Goal: Task Accomplishment & Management: Manage account settings

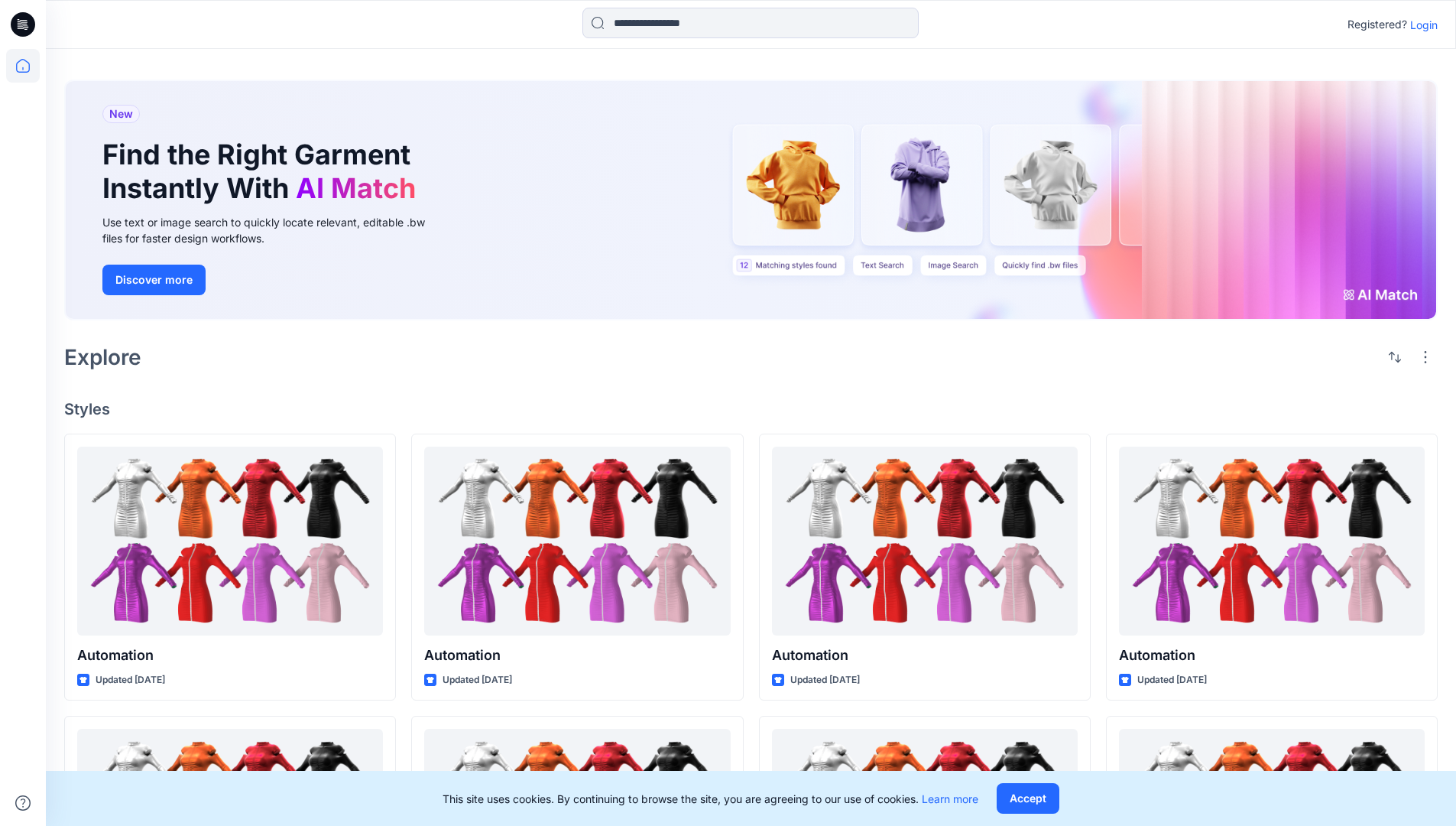
click at [1420, 25] on p "Login" at bounding box center [1424, 25] width 27 height 16
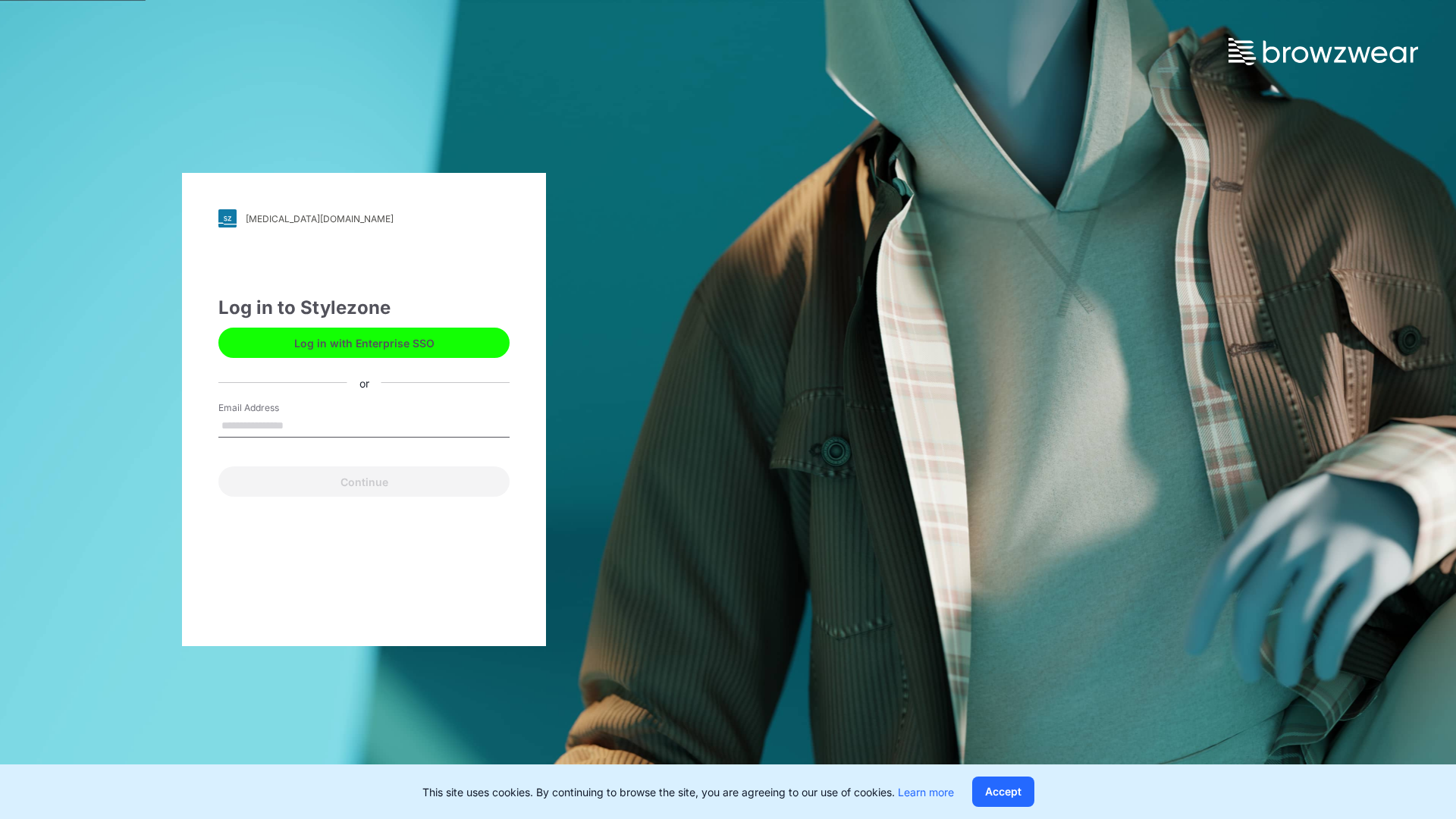
click at [300, 425] on input "Email Address" at bounding box center [364, 426] width 291 height 23
type input "**********"
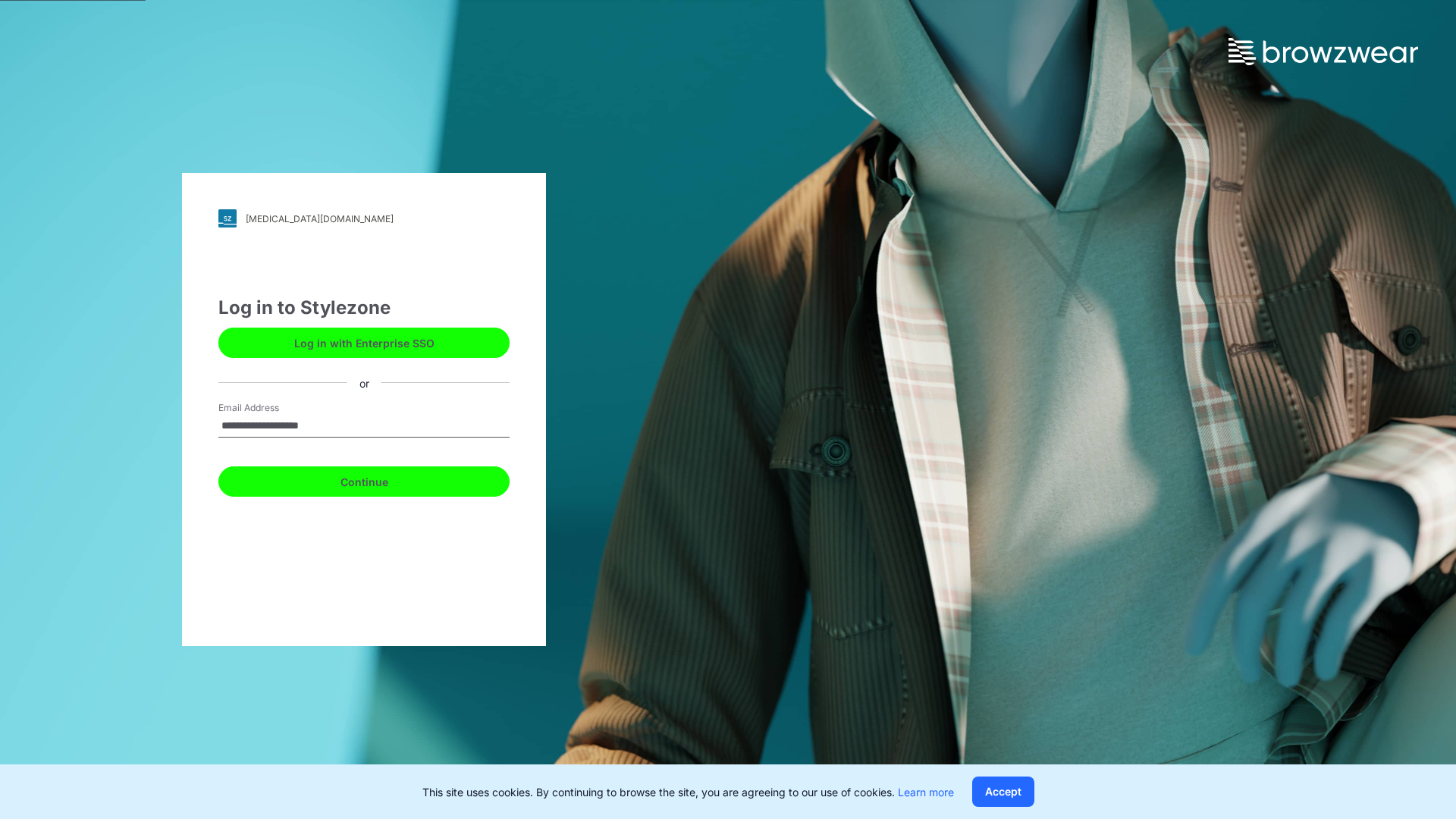
click at [381, 479] on button "Continue" at bounding box center [364, 481] width 291 height 30
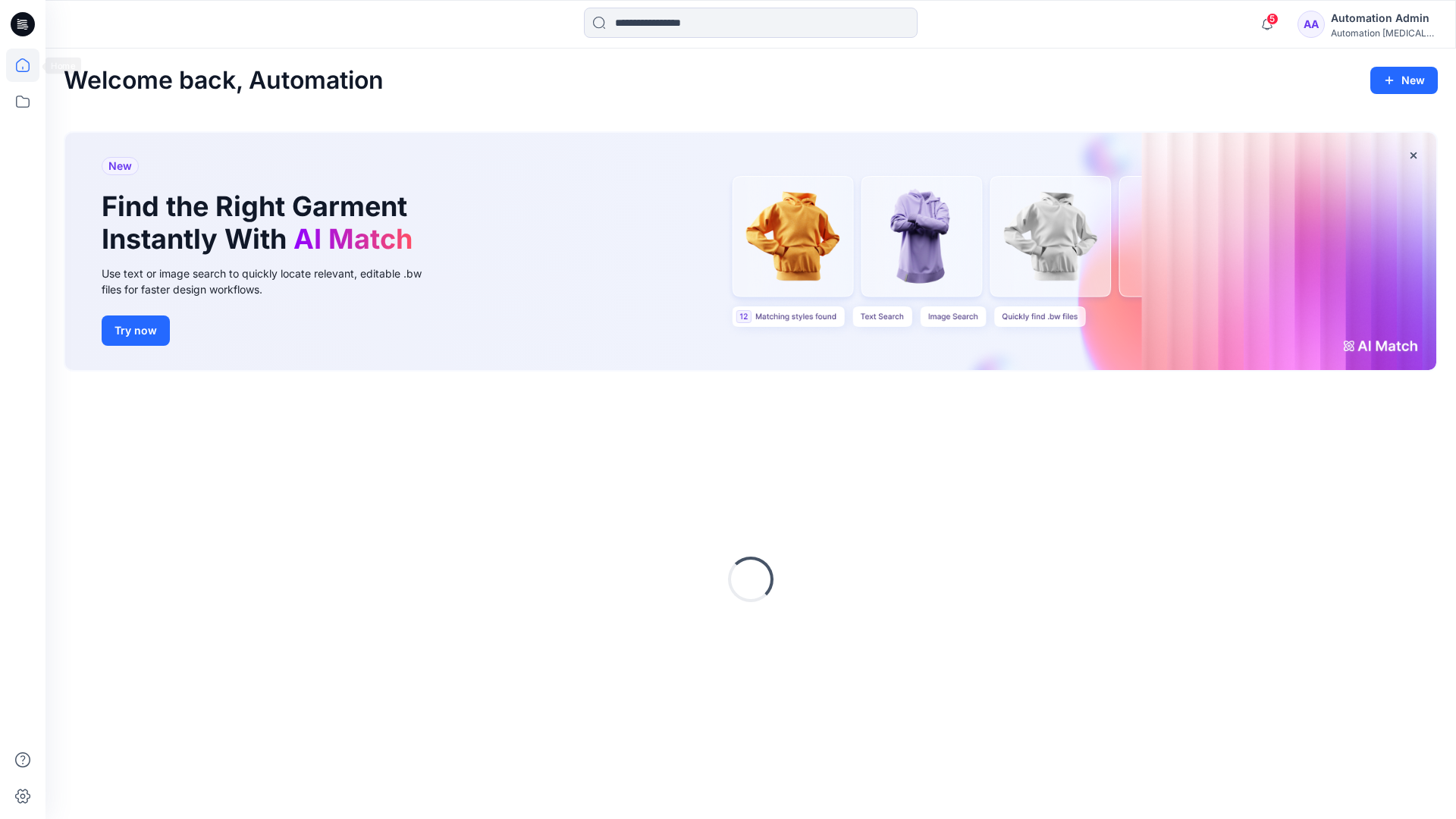
click at [29, 65] on icon at bounding box center [23, 65] width 14 height 14
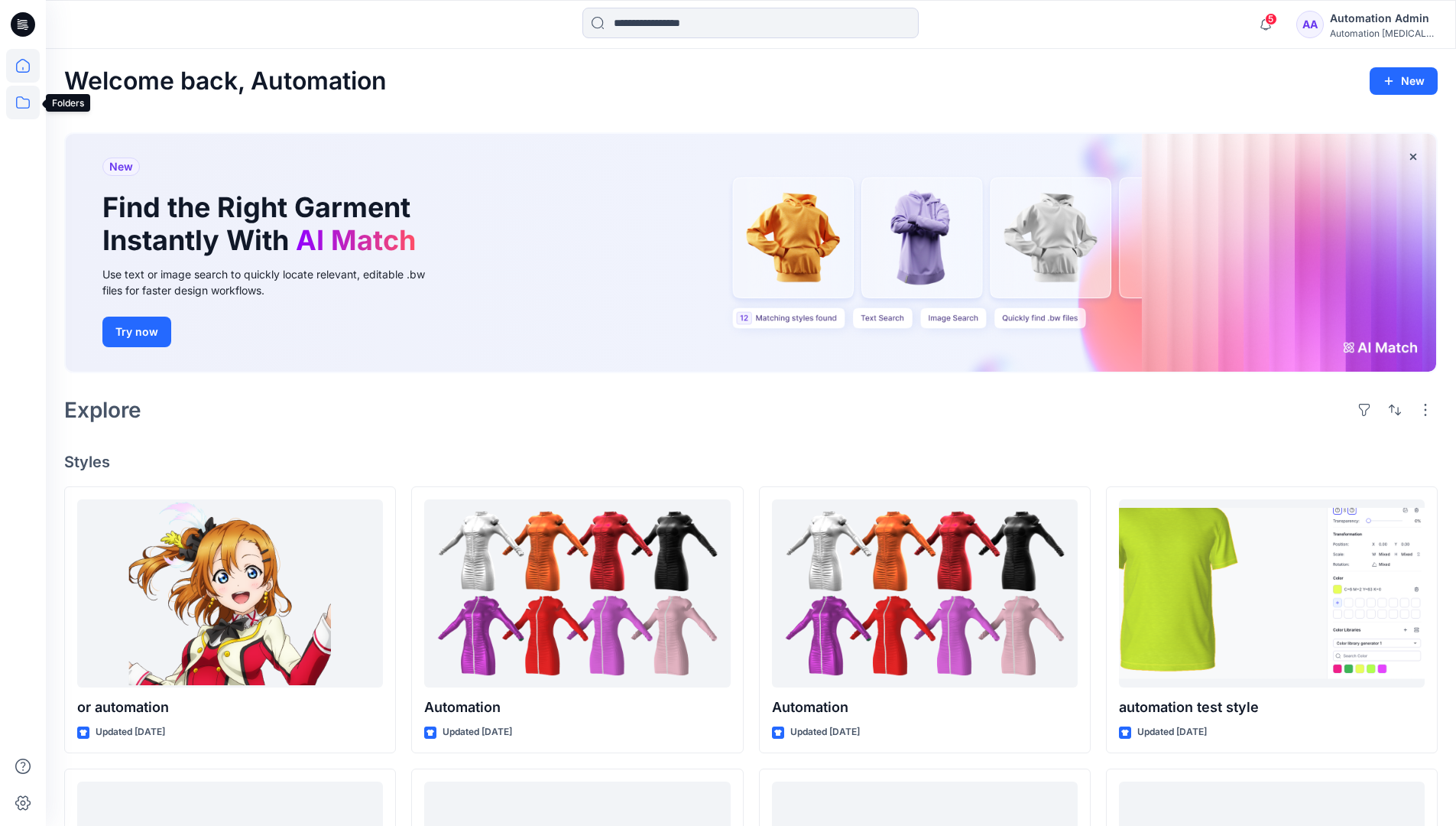
click at [26, 103] on icon at bounding box center [22, 102] width 33 height 33
